Goal: Navigation & Orientation: Find specific page/section

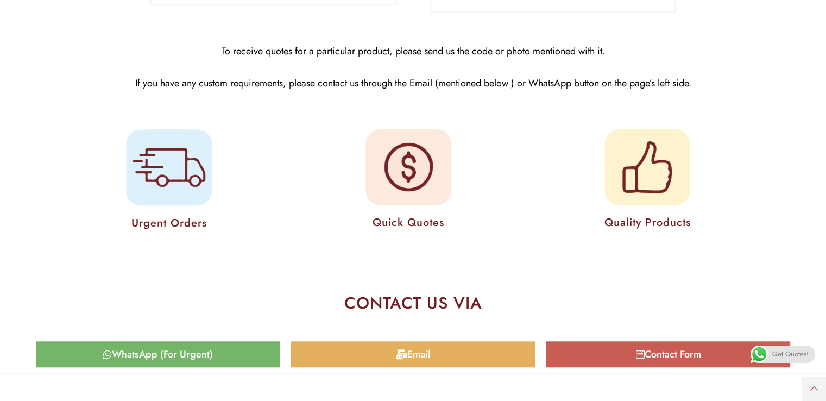
scroll to position [5311, 0]
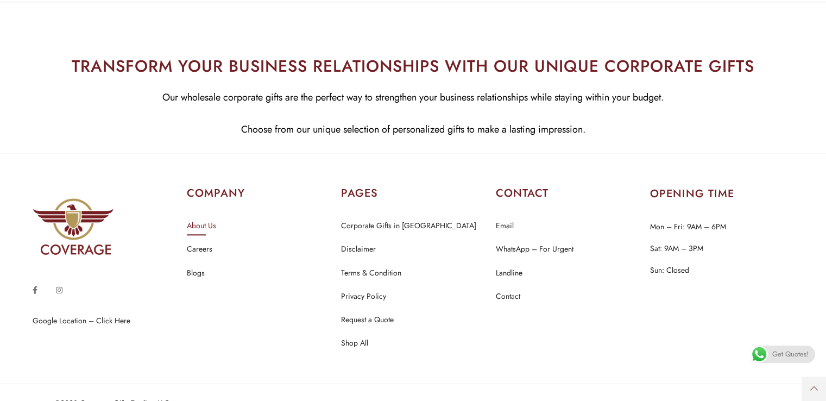
click at [208, 219] on link "About Us" at bounding box center [201, 226] width 29 height 14
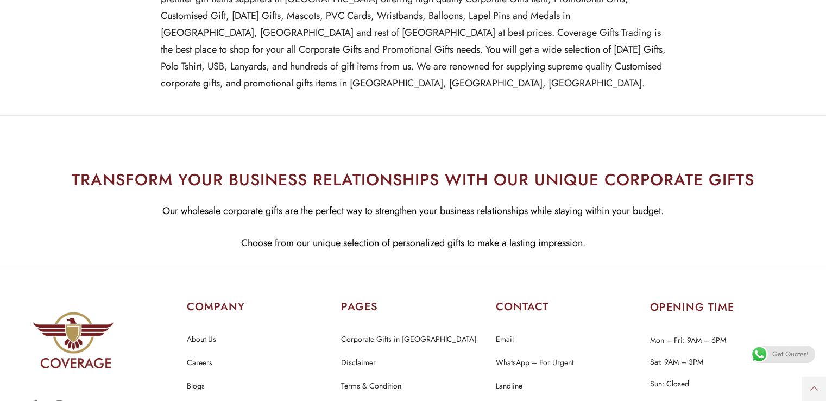
scroll to position [959, 0]
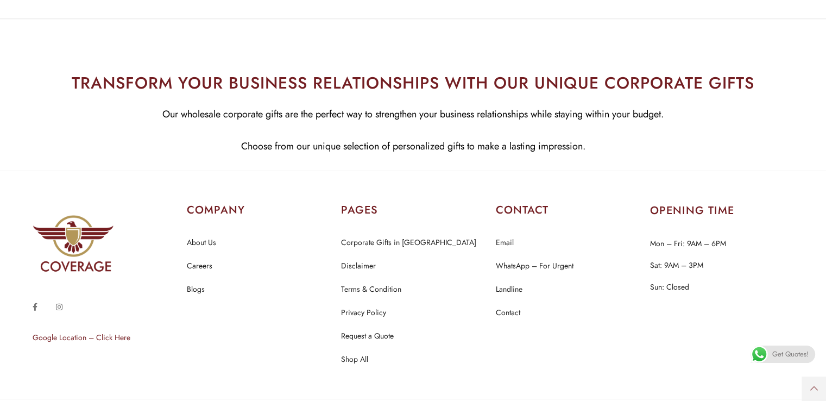
click at [77, 332] on link "Google Location – Click Here" at bounding box center [82, 337] width 98 height 11
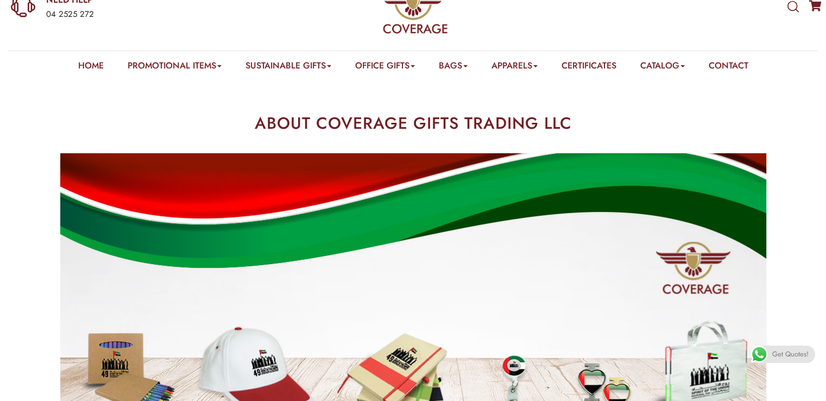
scroll to position [0, 0]
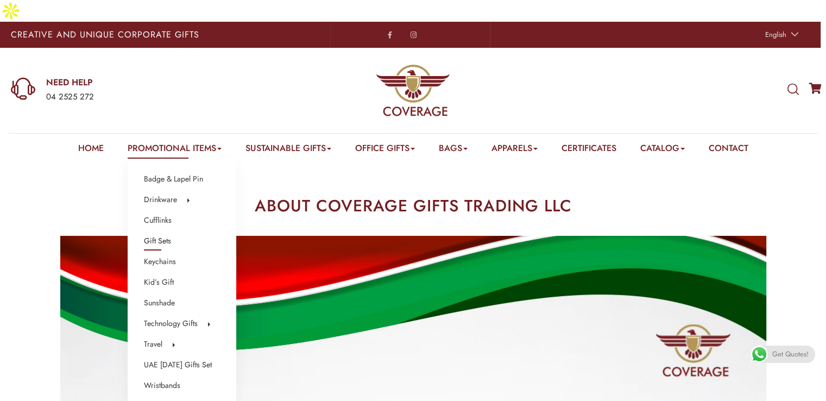
click at [150, 234] on link "Gift Sets" at bounding box center [157, 241] width 27 height 14
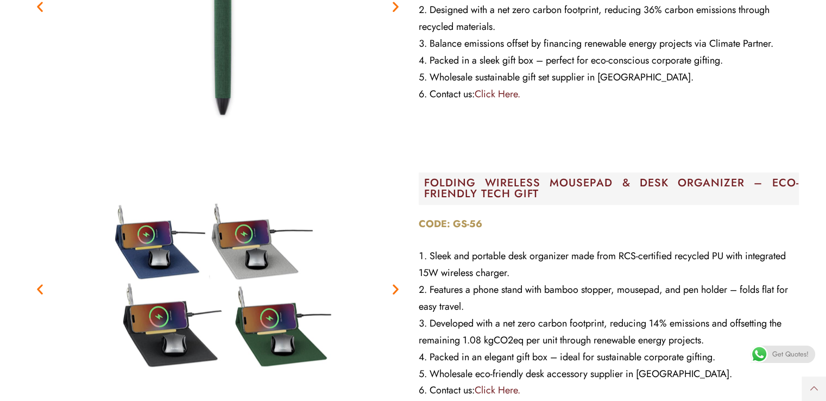
scroll to position [1737, 0]
